Goal: Navigation & Orientation: Find specific page/section

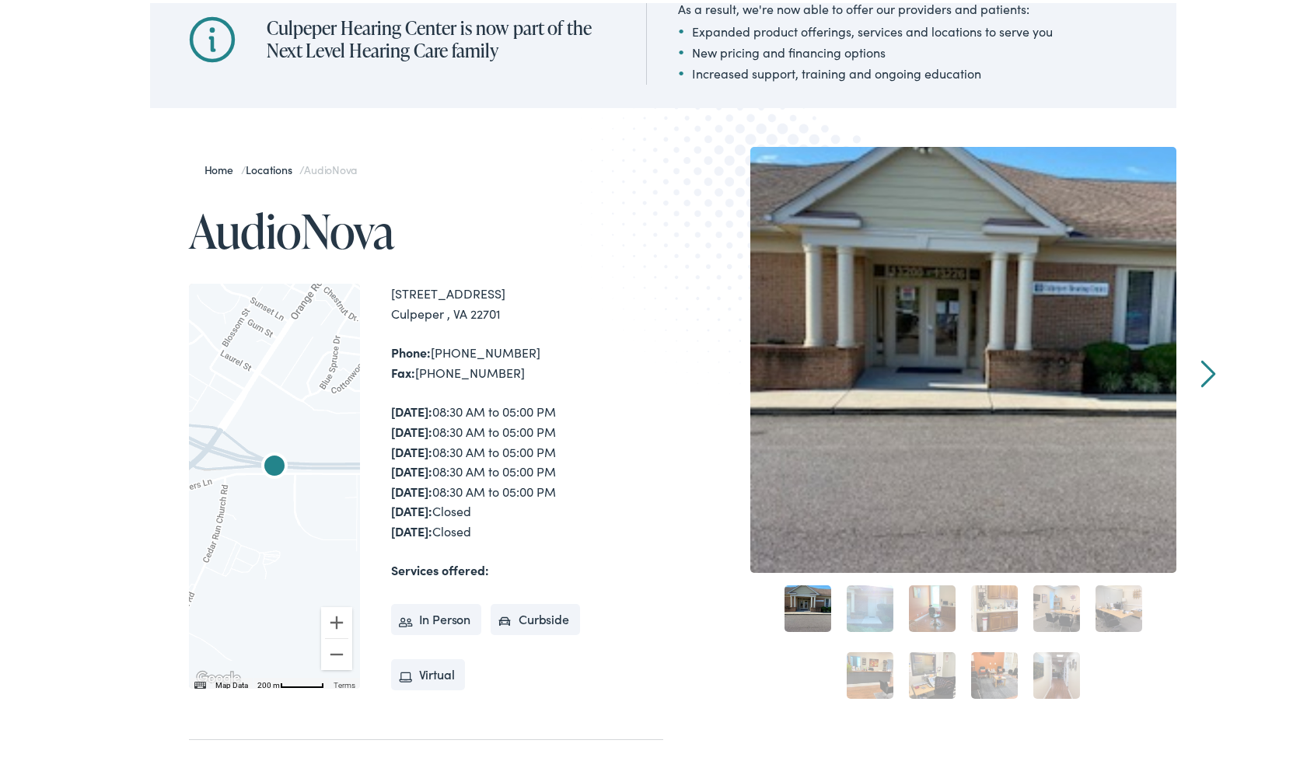
scroll to position [233, 0]
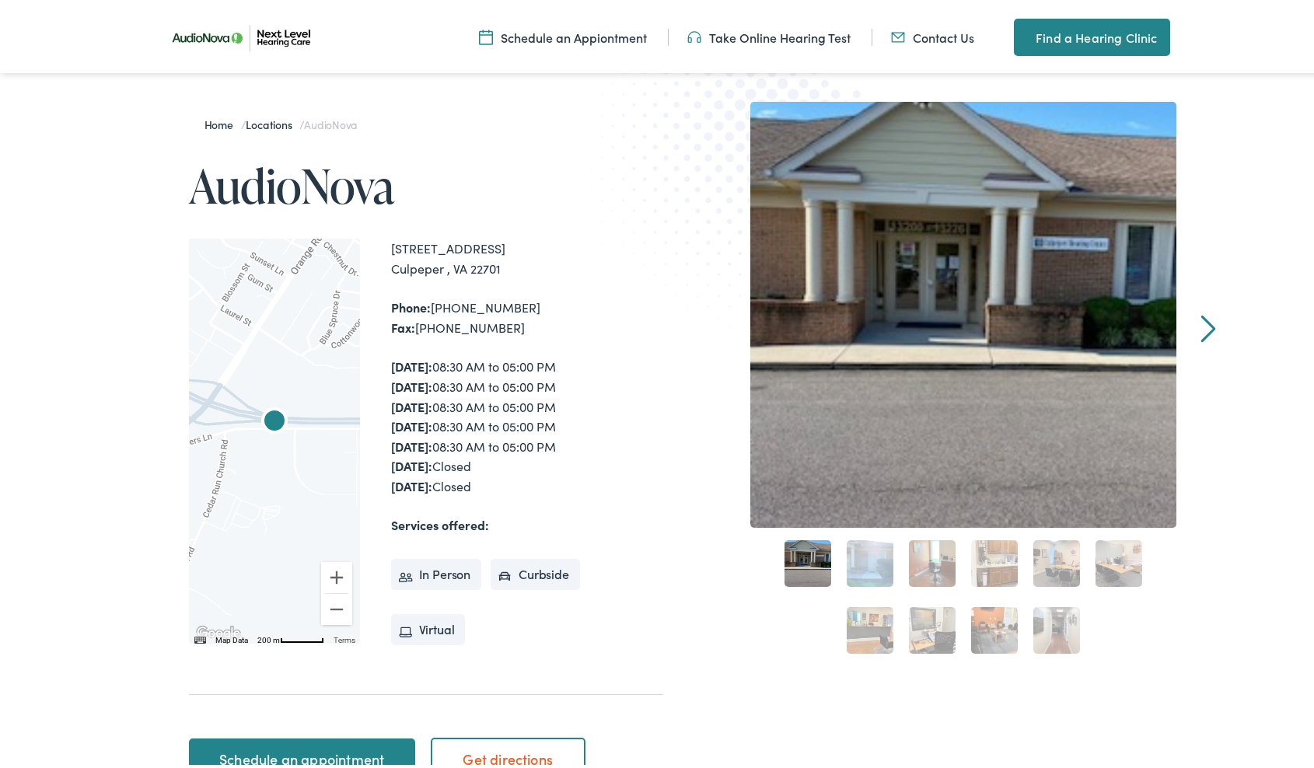
click at [857, 561] on link "2" at bounding box center [870, 560] width 47 height 47
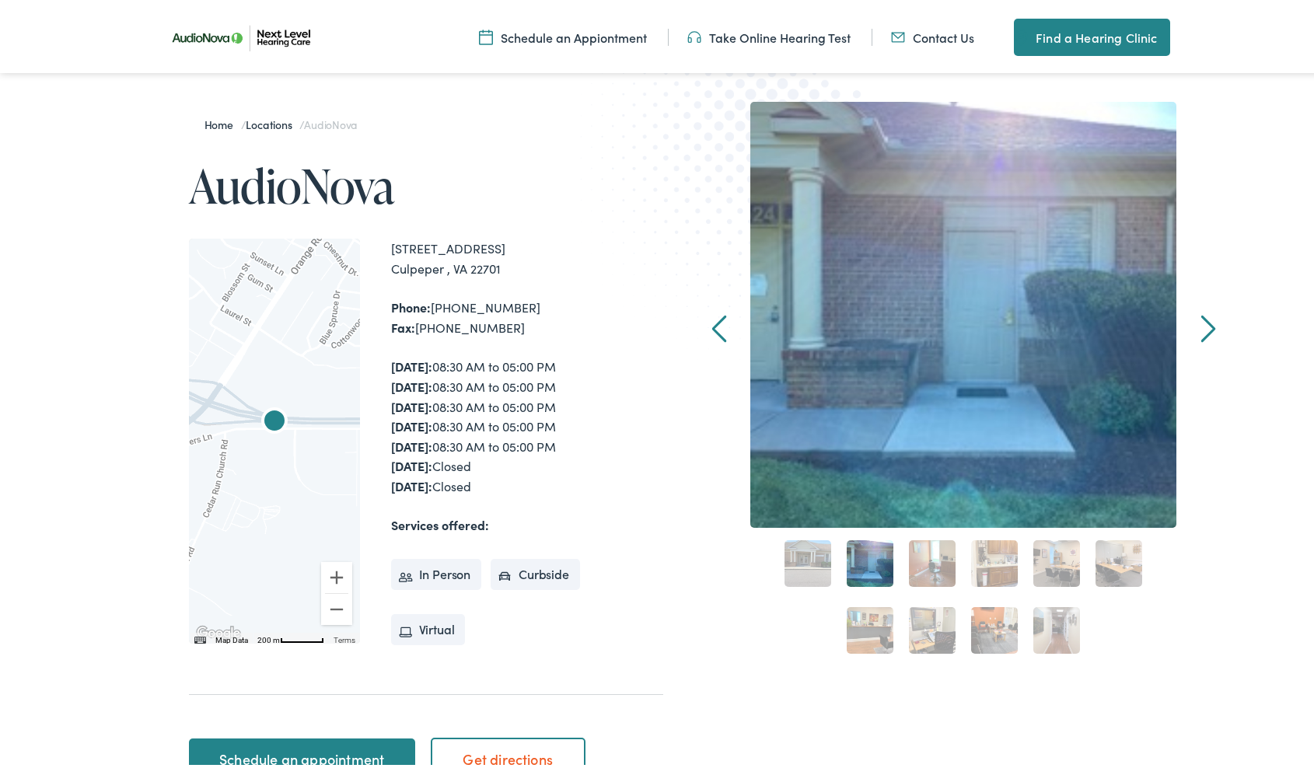
click at [915, 567] on link "3" at bounding box center [932, 560] width 47 height 47
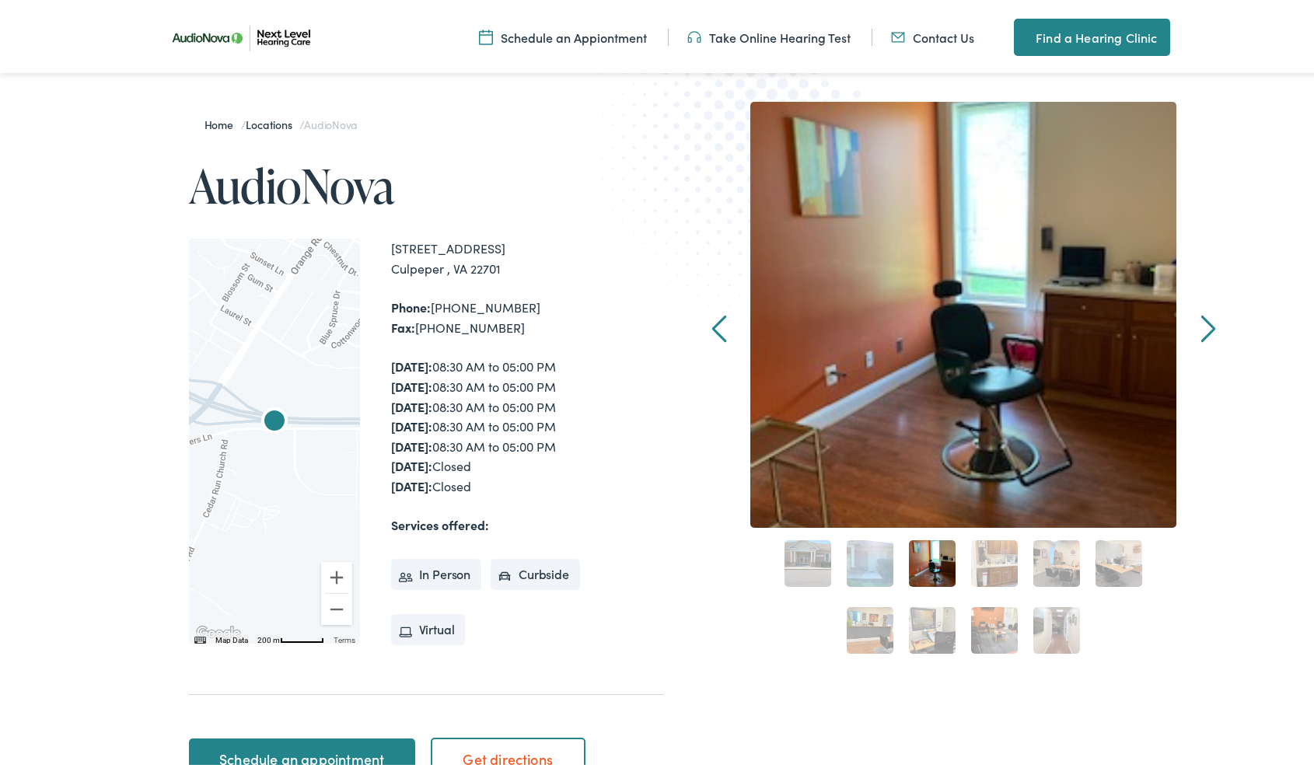
click at [994, 564] on link "4" at bounding box center [994, 560] width 47 height 47
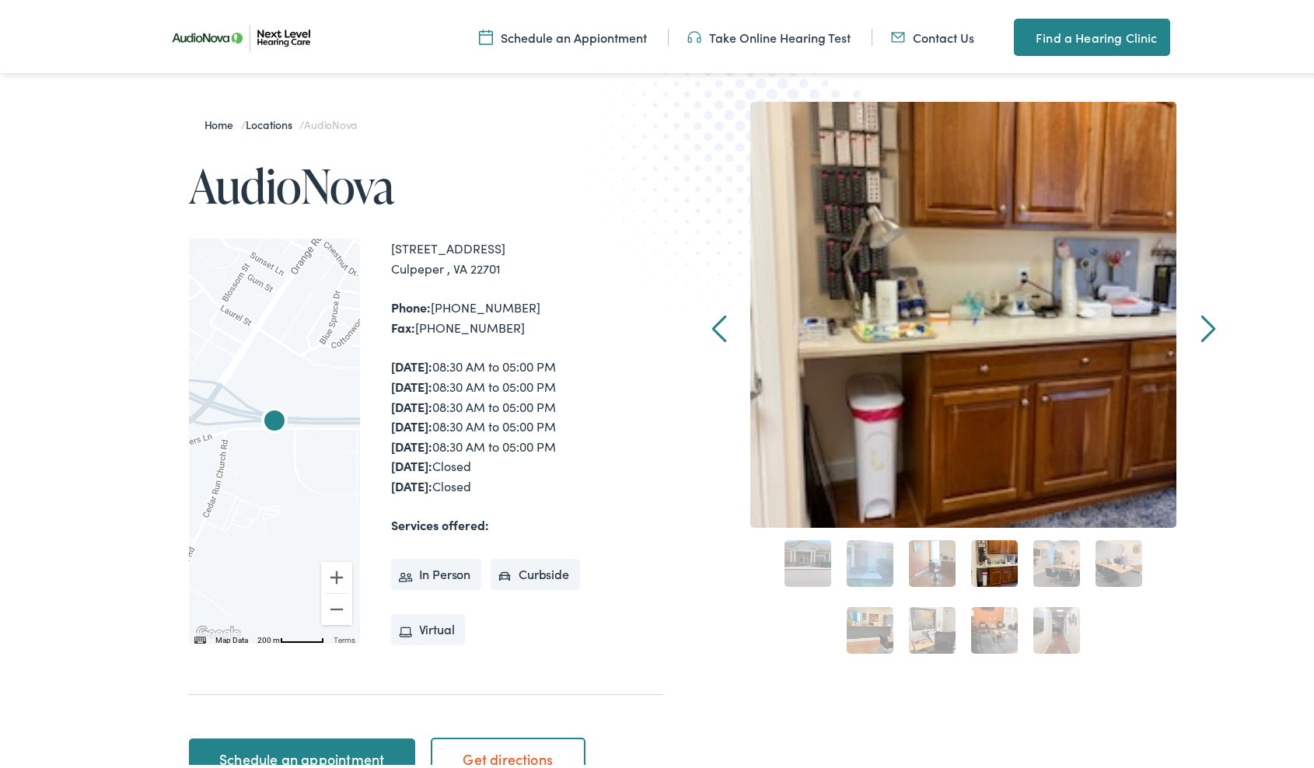
click at [1056, 562] on link "5" at bounding box center [1057, 560] width 47 height 47
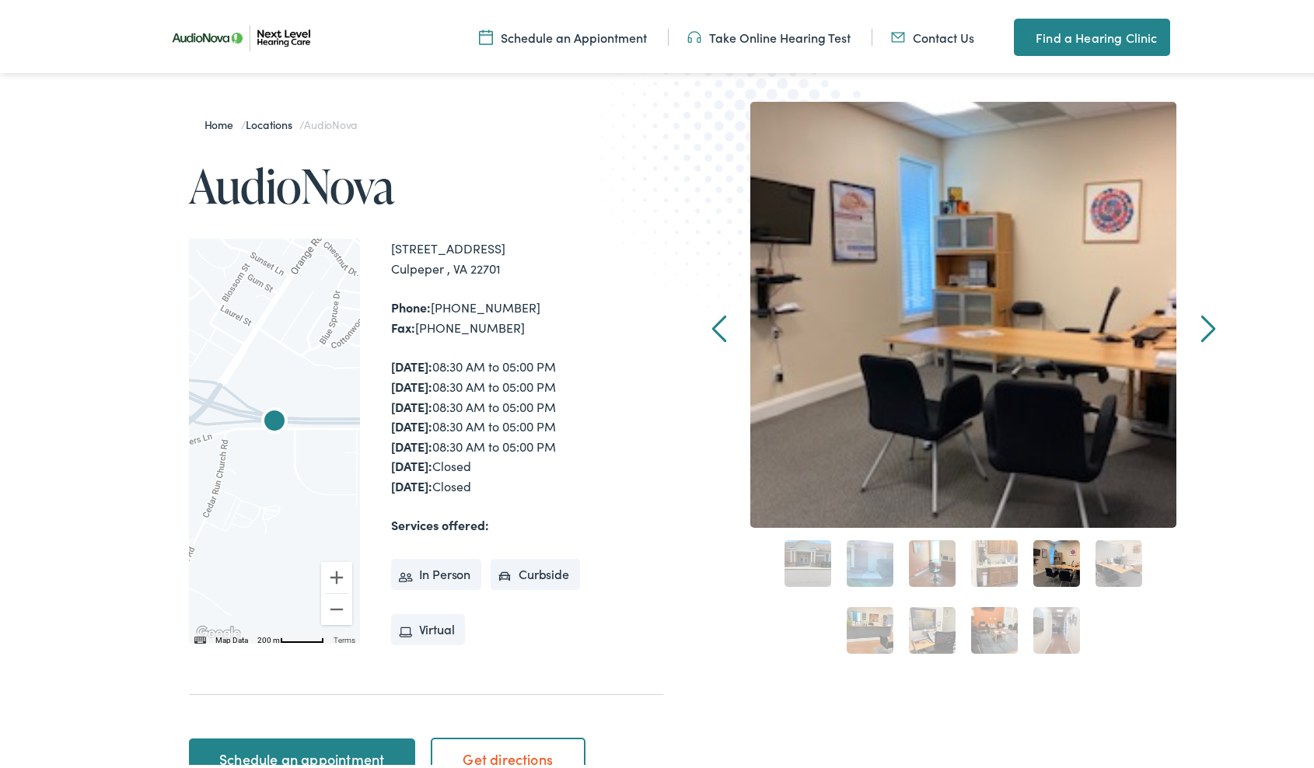
click at [1117, 559] on link "6" at bounding box center [1119, 560] width 47 height 47
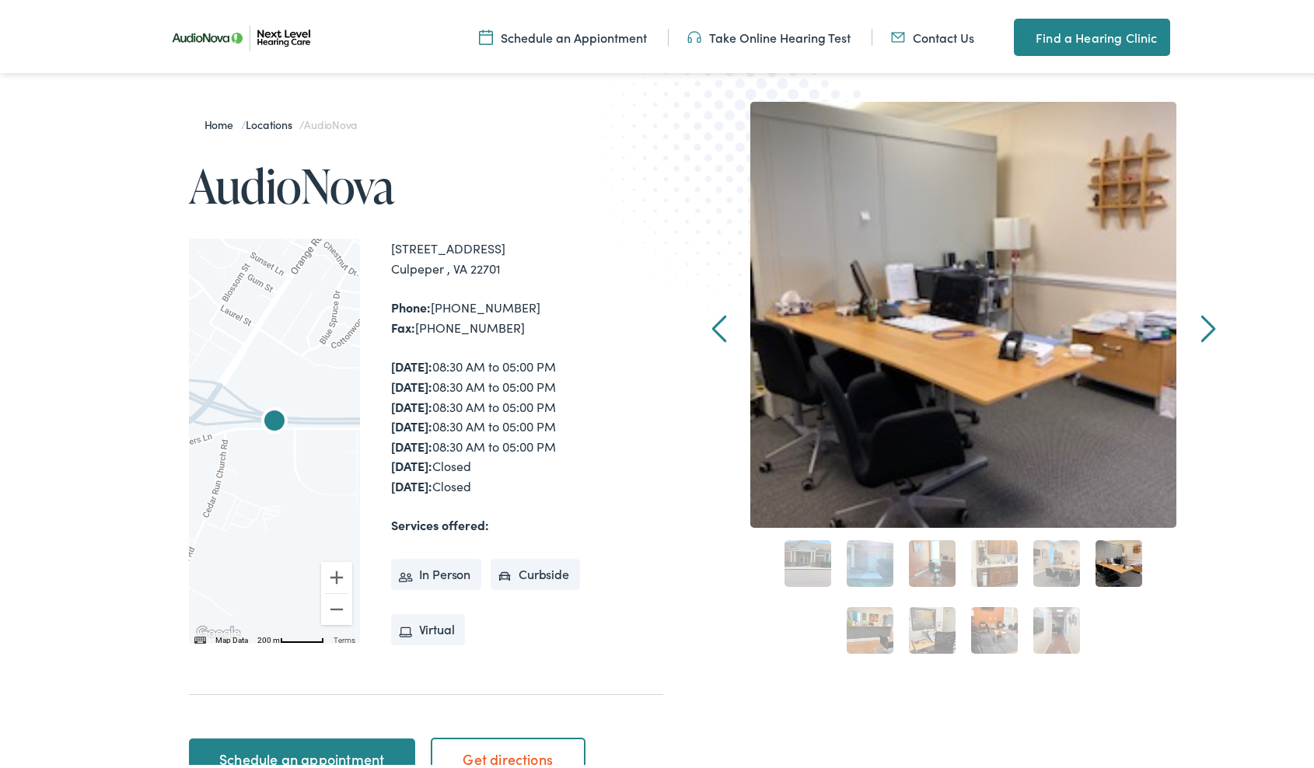
click at [853, 637] on link "7" at bounding box center [870, 627] width 47 height 47
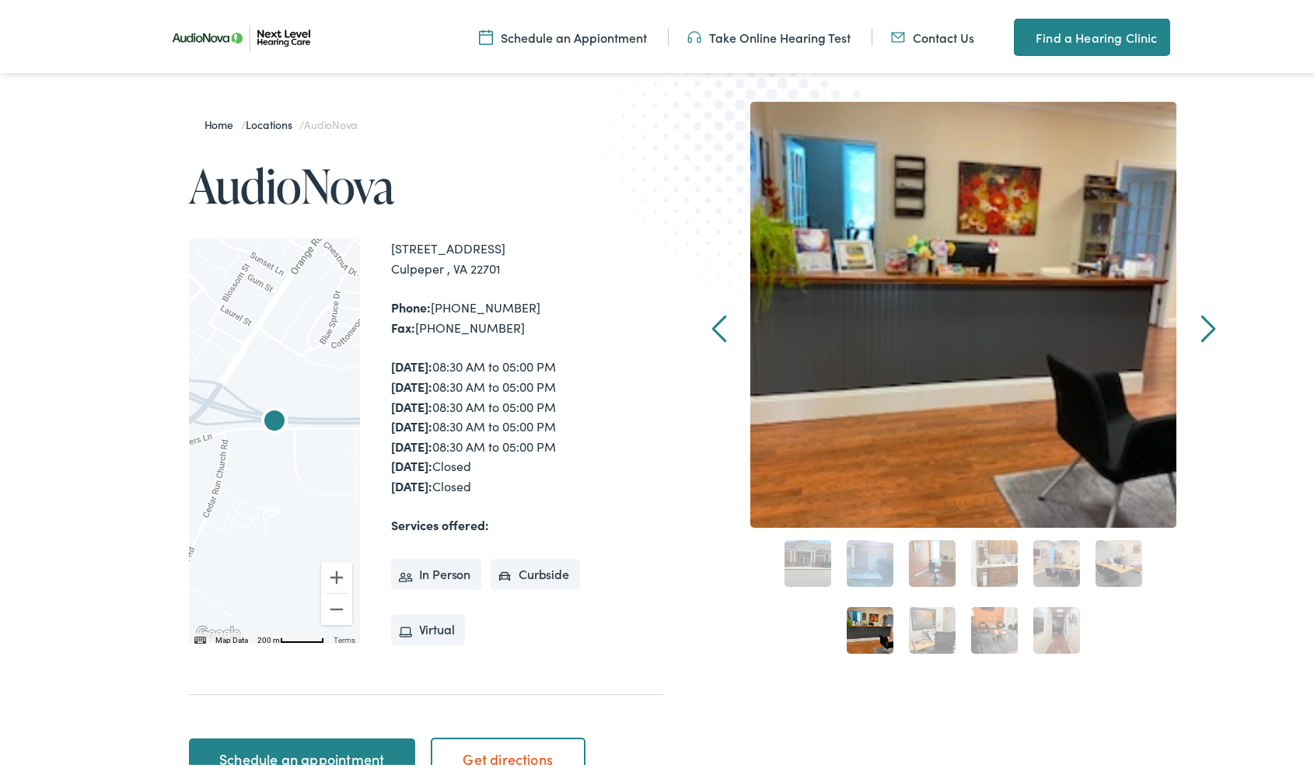
click at [940, 633] on link "8" at bounding box center [932, 627] width 47 height 47
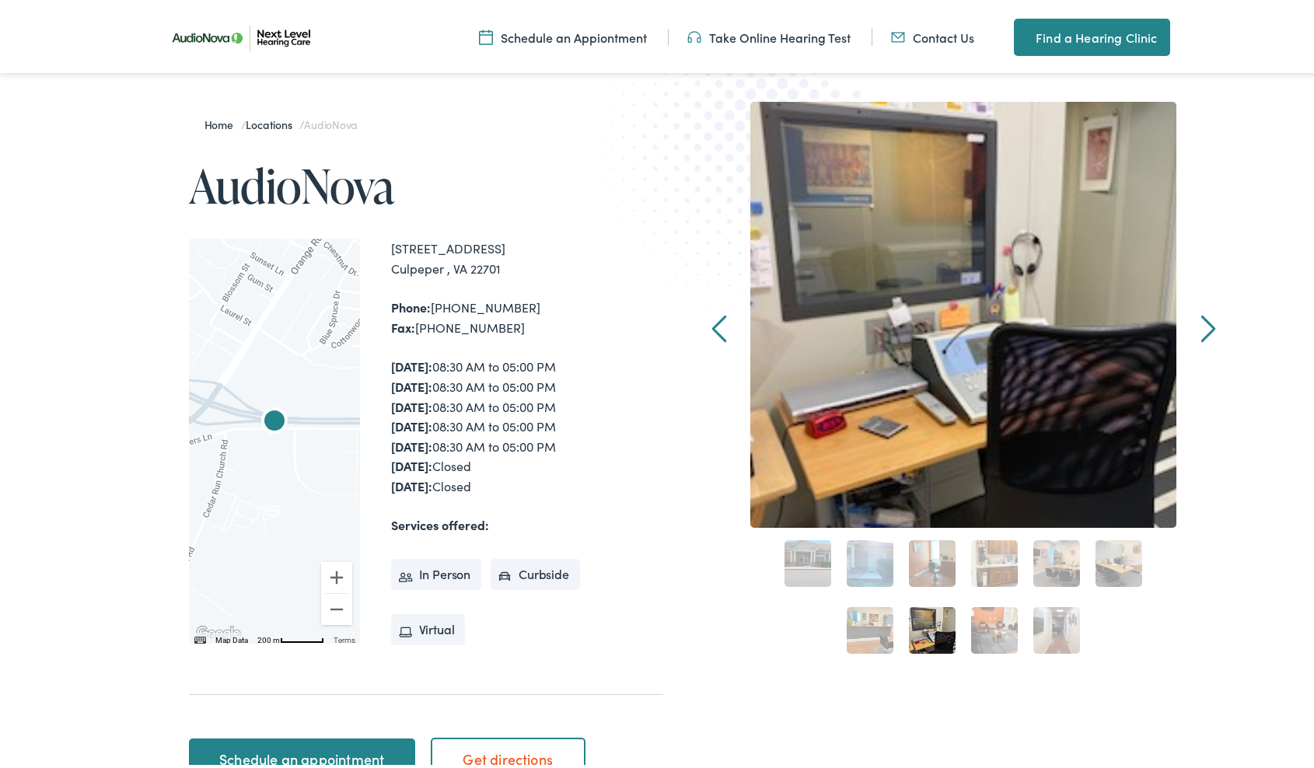
click at [987, 636] on link "9" at bounding box center [994, 627] width 47 height 47
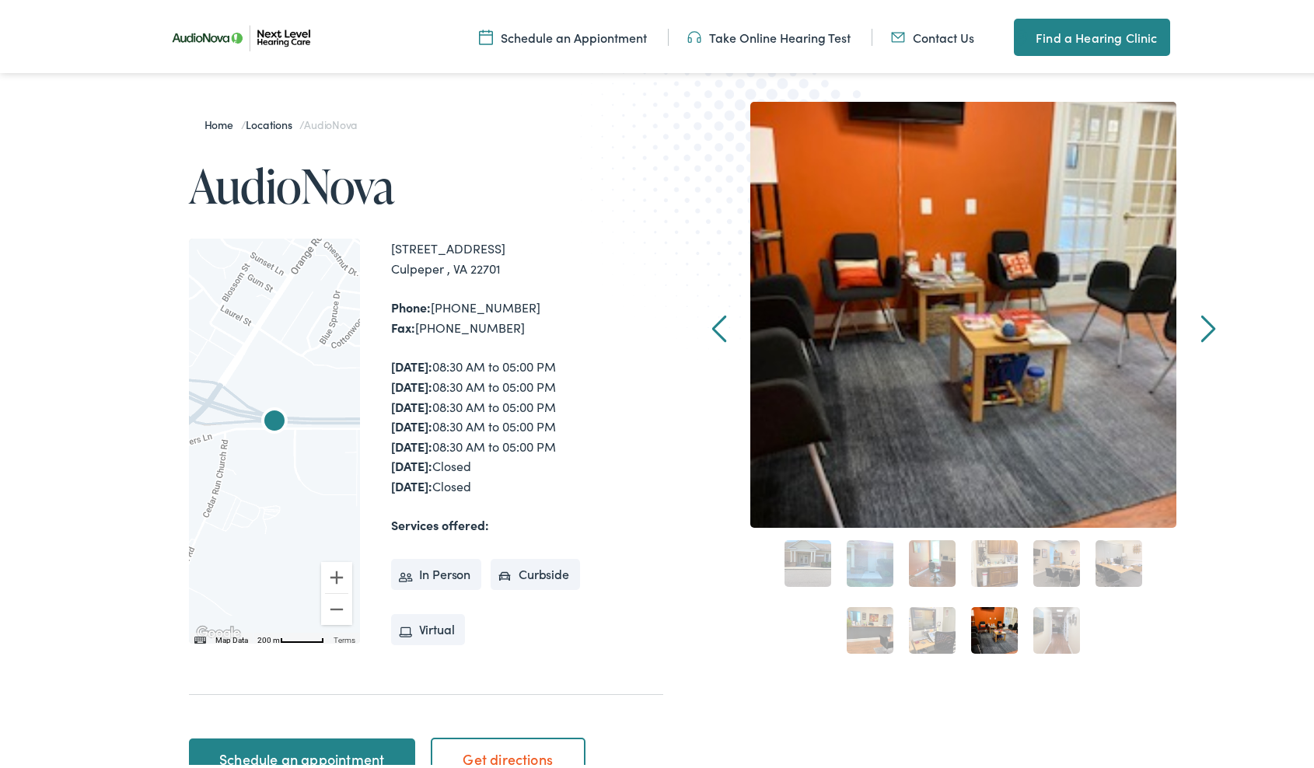
click at [1047, 635] on link "10" at bounding box center [1057, 627] width 47 height 47
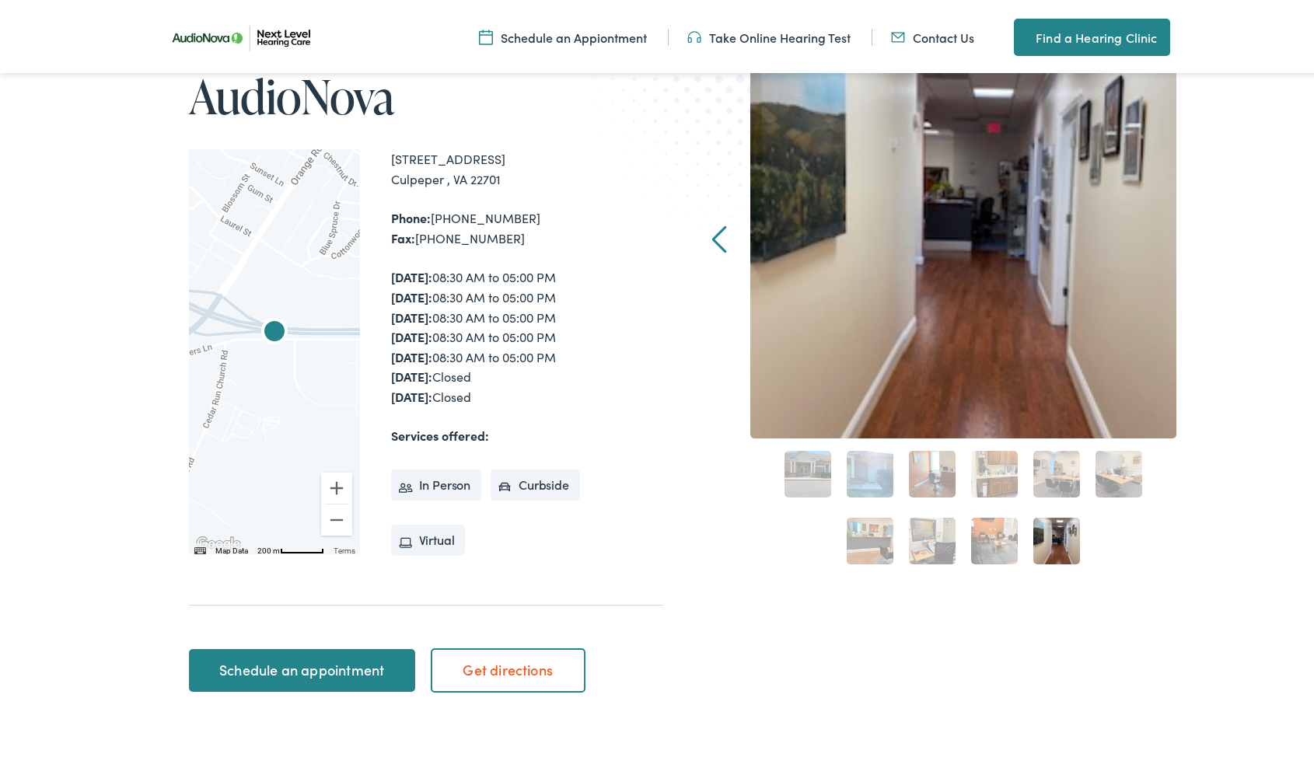
scroll to position [311, 0]
